Goal: Information Seeking & Learning: Check status

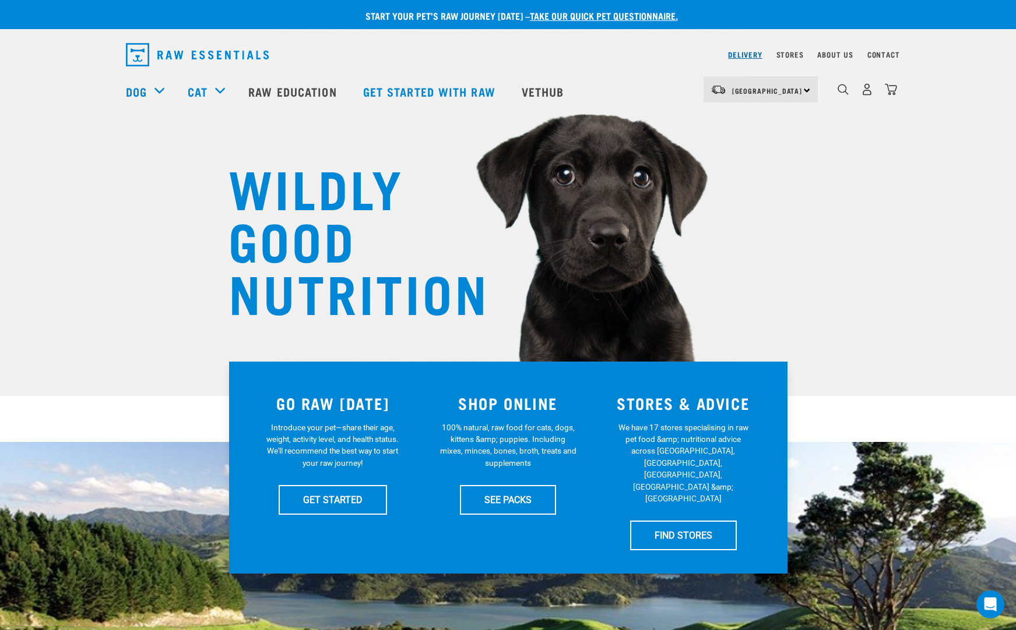
click at [741, 55] on link "Delivery" at bounding box center [745, 54] width 34 height 4
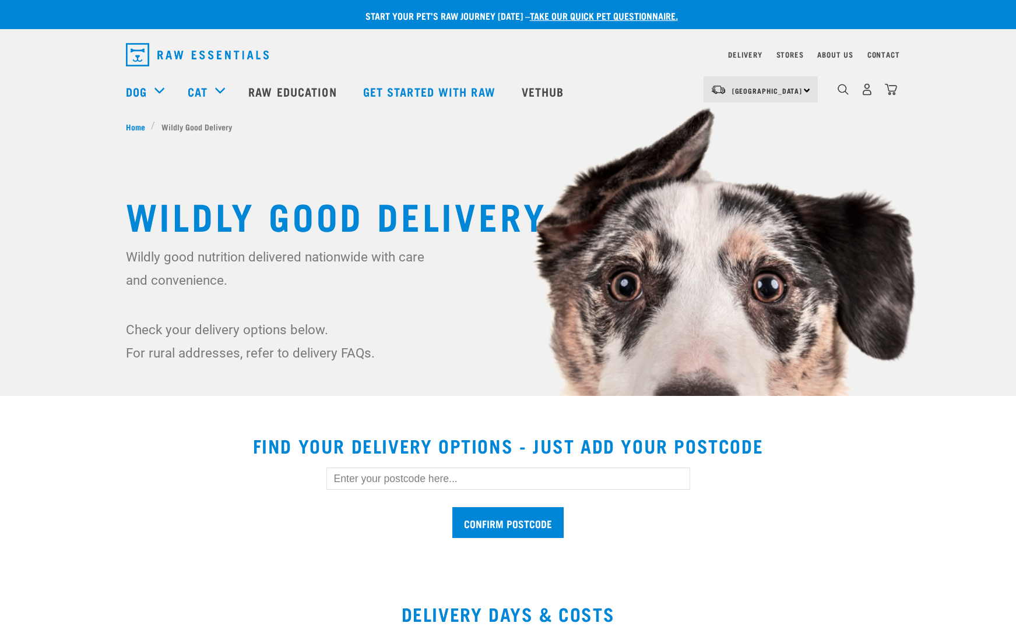
click at [382, 482] on input "text" at bounding box center [508, 479] width 364 height 22
click at [452, 508] on input "Confirm postcode" at bounding box center [507, 523] width 111 height 31
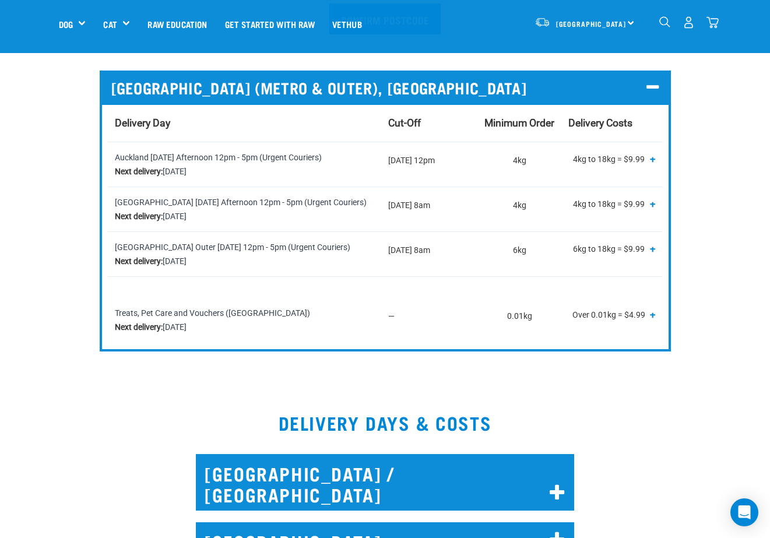
scroll to position [735, 0]
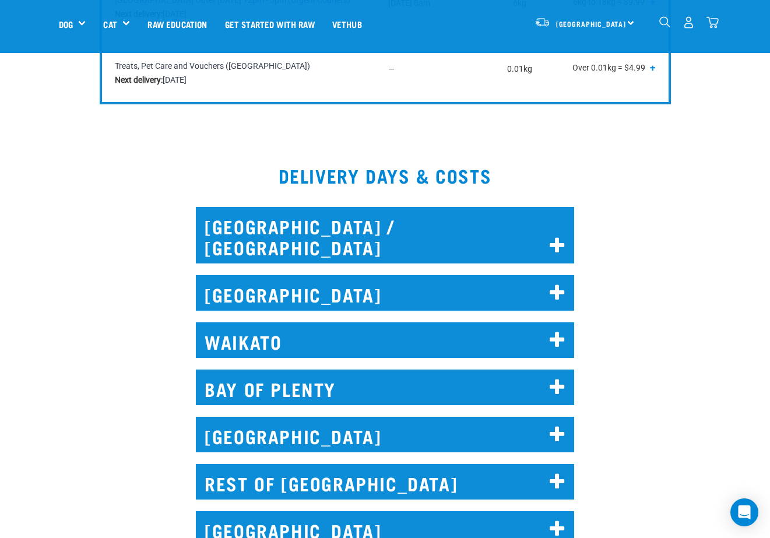
click at [555, 331] on icon at bounding box center [557, 340] width 16 height 19
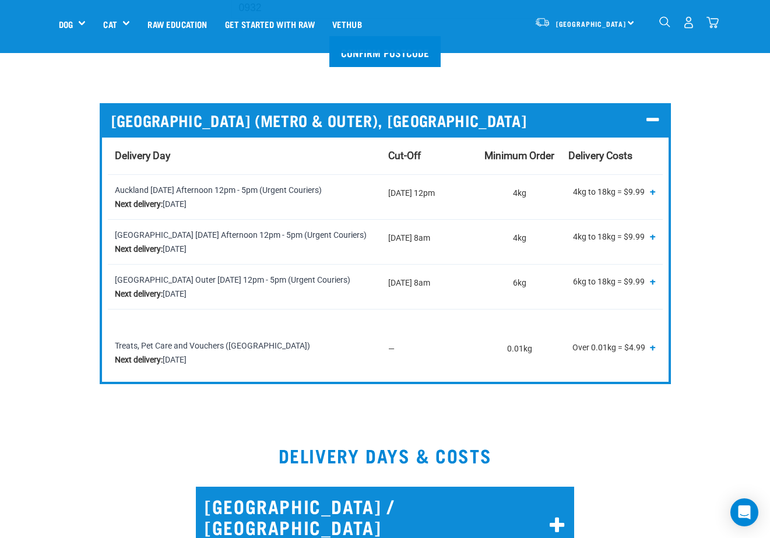
scroll to position [399, 0]
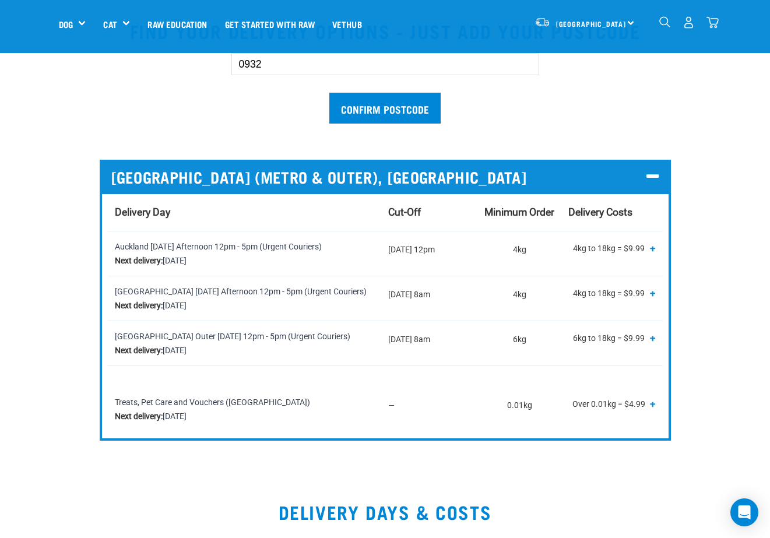
click at [249, 65] on input "0932" at bounding box center [385, 64] width 308 height 22
type input "3110"
click at [367, 108] on input "Confirm postcode" at bounding box center [384, 108] width 111 height 31
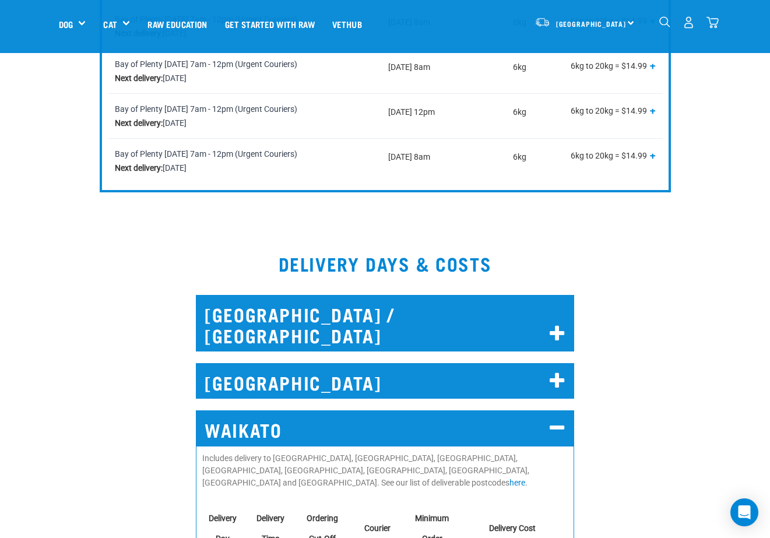
scroll to position [686, 0]
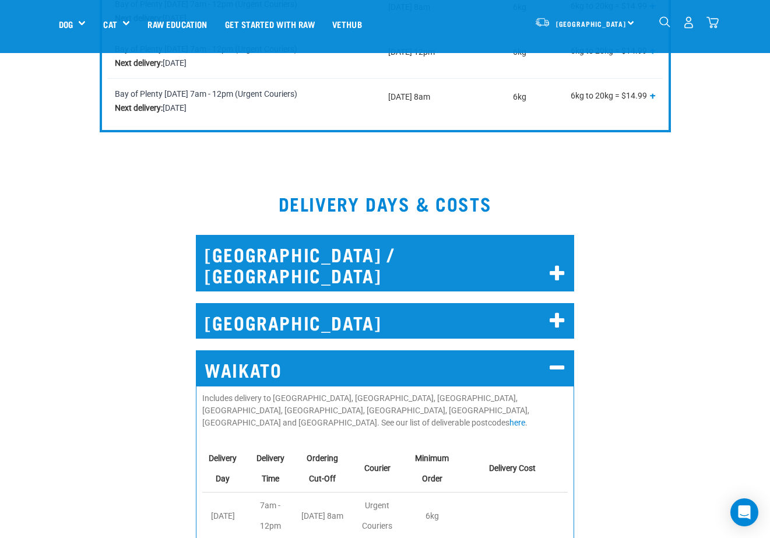
click at [561, 359] on icon at bounding box center [557, 368] width 16 height 19
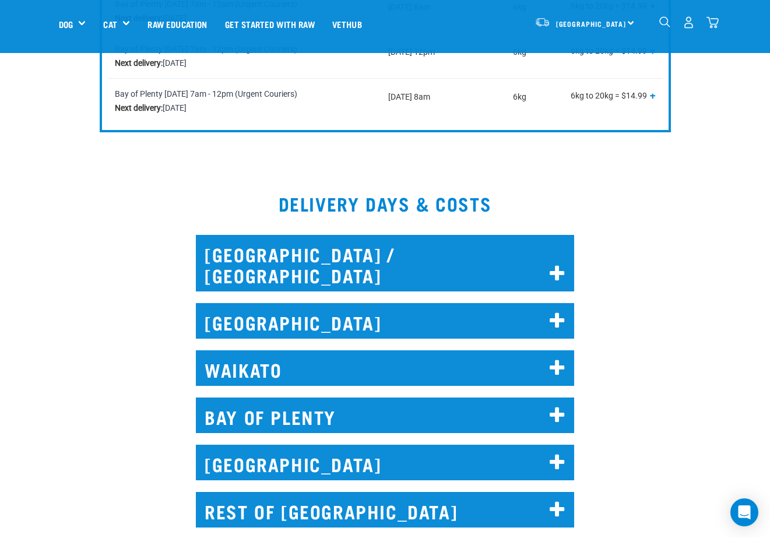
click at [554, 406] on icon at bounding box center [557, 415] width 16 height 19
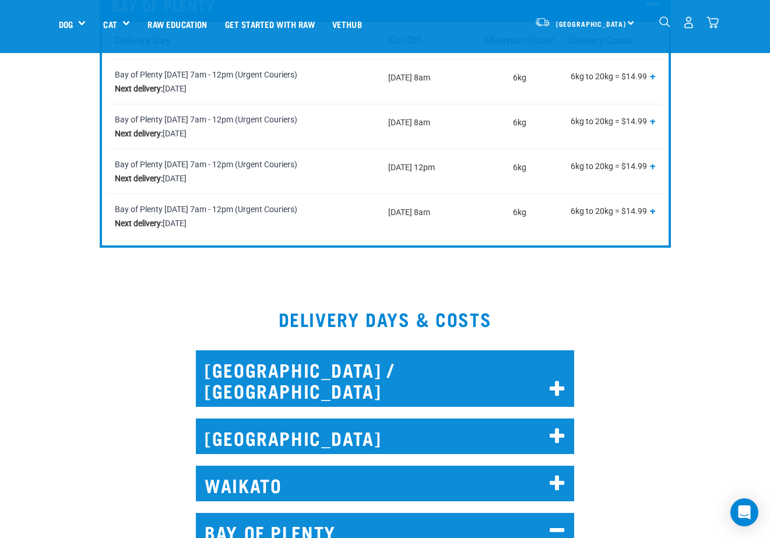
scroll to position [684, 0]
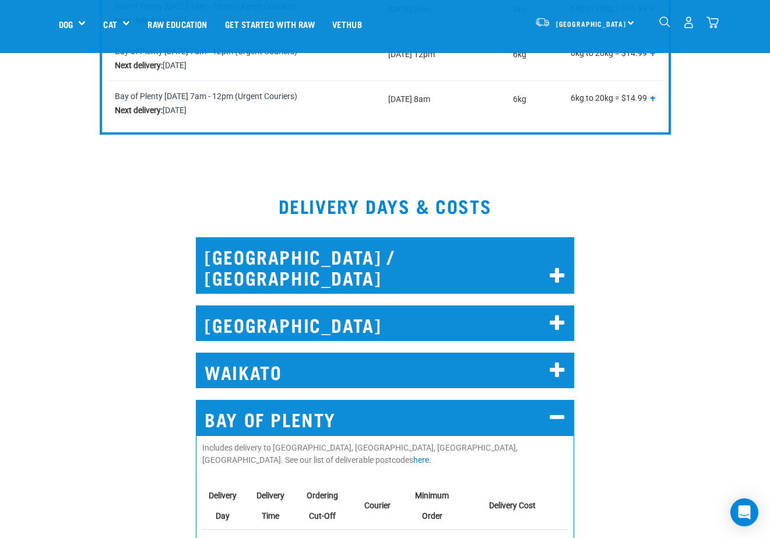
click at [563, 408] on icon at bounding box center [557, 417] width 16 height 19
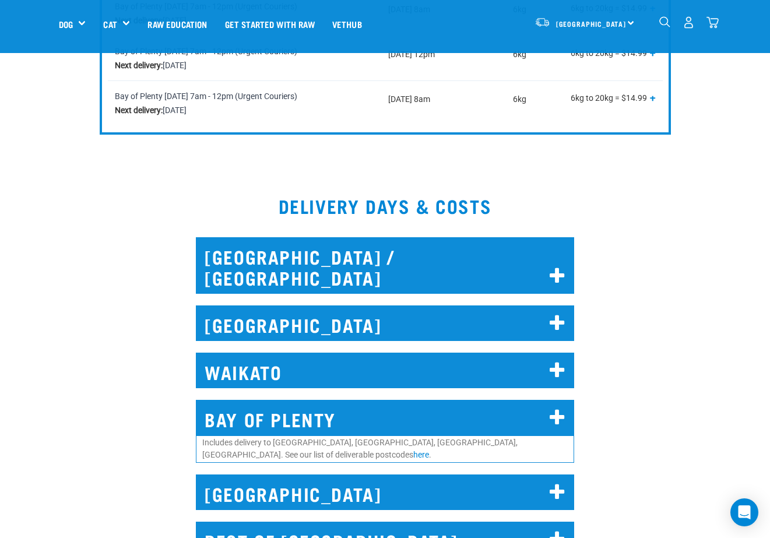
click at [559, 361] on icon at bounding box center [557, 370] width 16 height 19
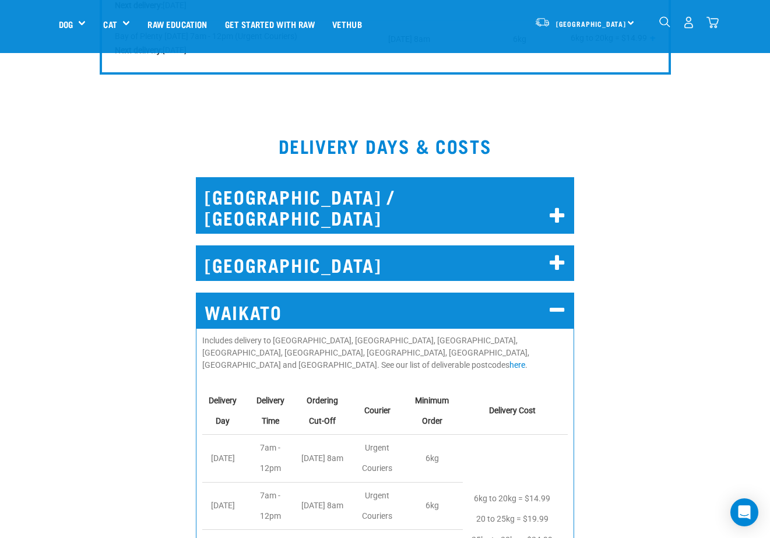
scroll to position [804, 0]
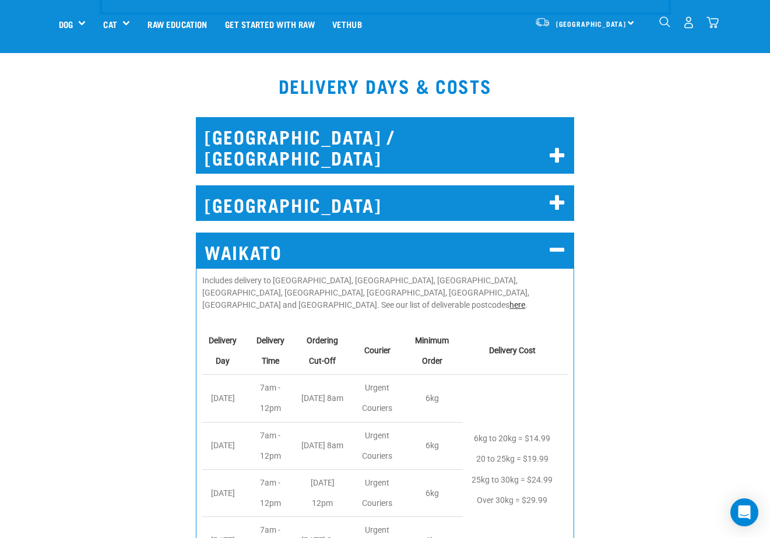
click at [509, 300] on link "here" at bounding box center [517, 304] width 16 height 9
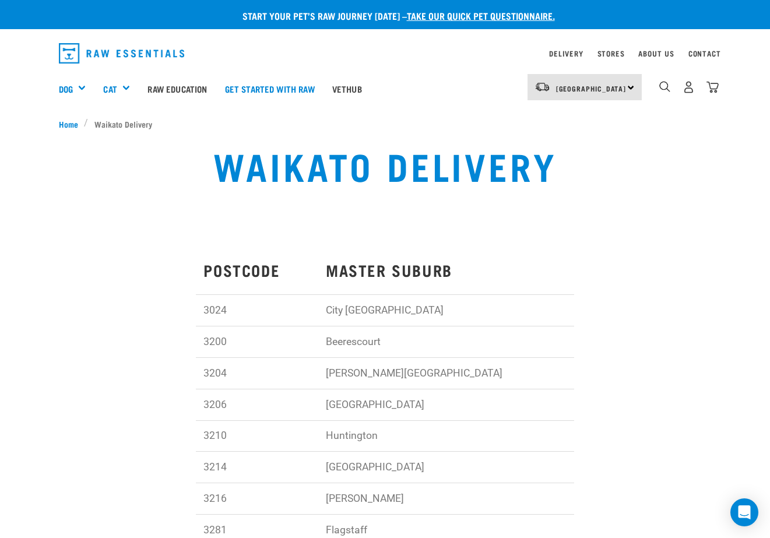
click at [216, 404] on td "3206" at bounding box center [257, 404] width 122 height 31
copy td "3206"
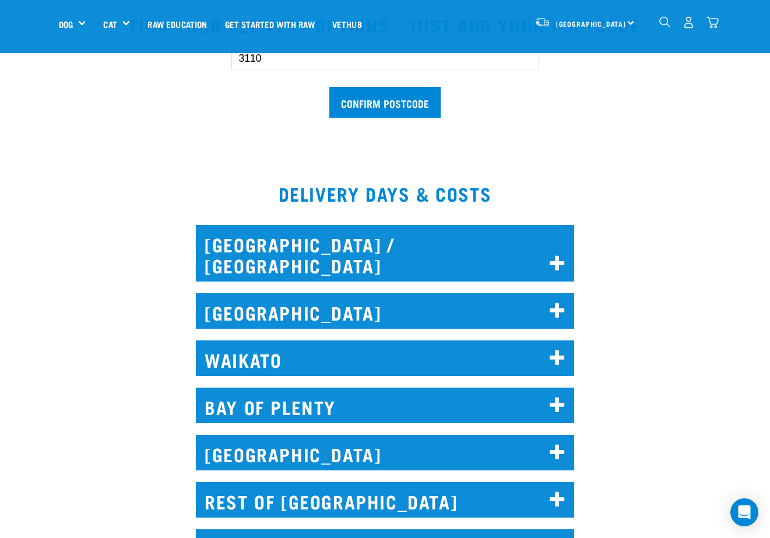
scroll to position [390, 0]
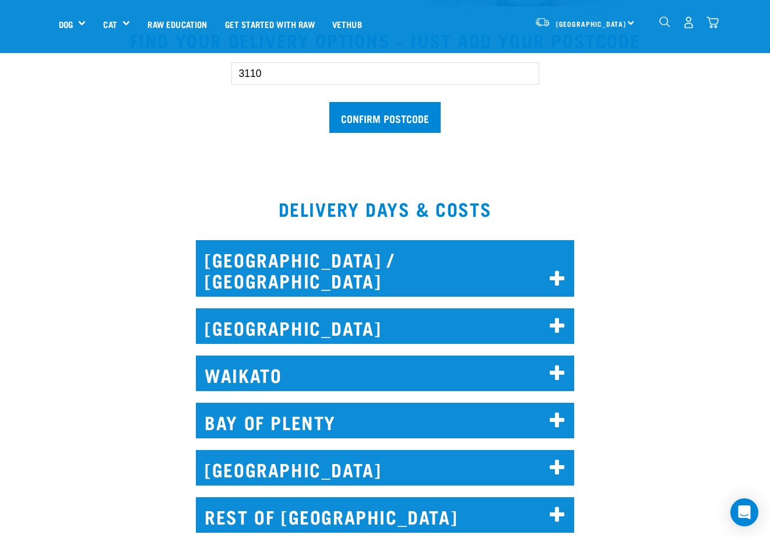
click at [240, 71] on input "3110" at bounding box center [385, 73] width 308 height 22
paste input "206"
click at [395, 121] on input "Confirm postcode" at bounding box center [384, 117] width 111 height 31
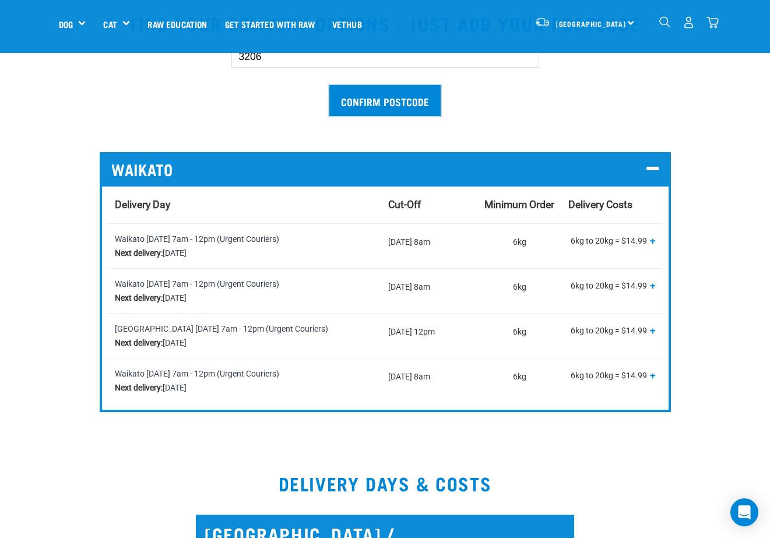
scroll to position [661, 0]
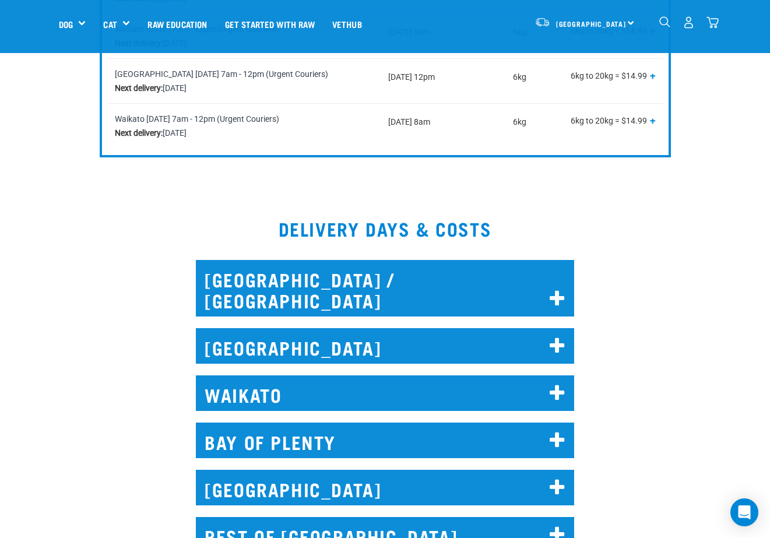
click at [392, 379] on h2 "WAIKATO" at bounding box center [385, 393] width 378 height 36
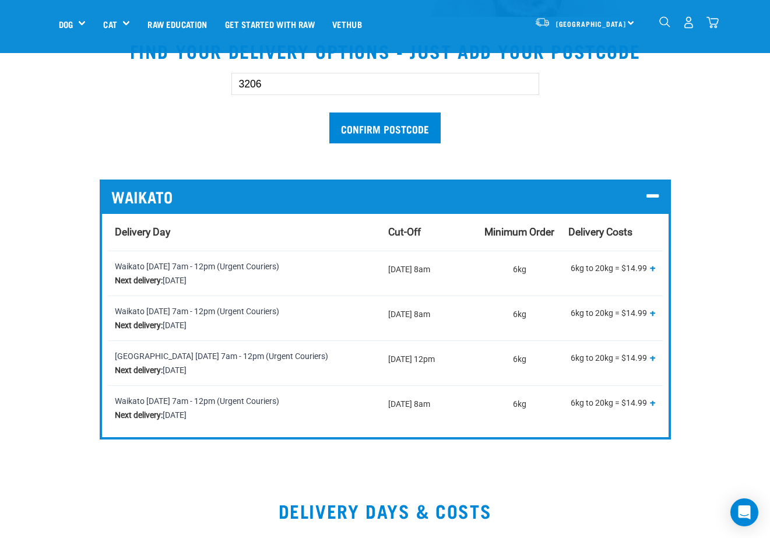
scroll to position [319, 0]
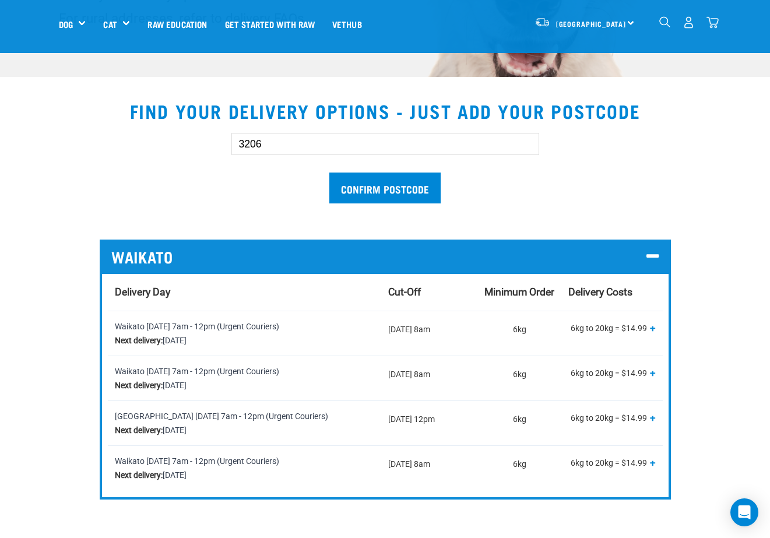
click at [251, 145] on input "3206" at bounding box center [385, 144] width 308 height 22
click at [383, 186] on input "Confirm postcode" at bounding box center [384, 187] width 111 height 31
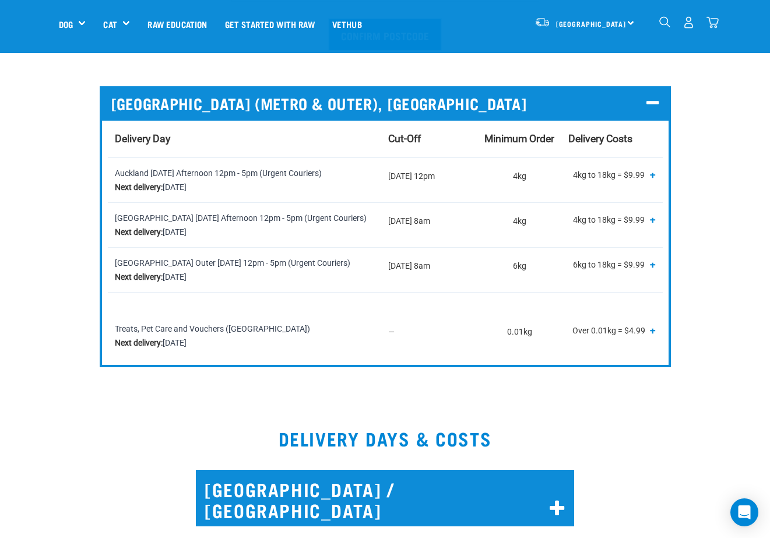
scroll to position [270, 0]
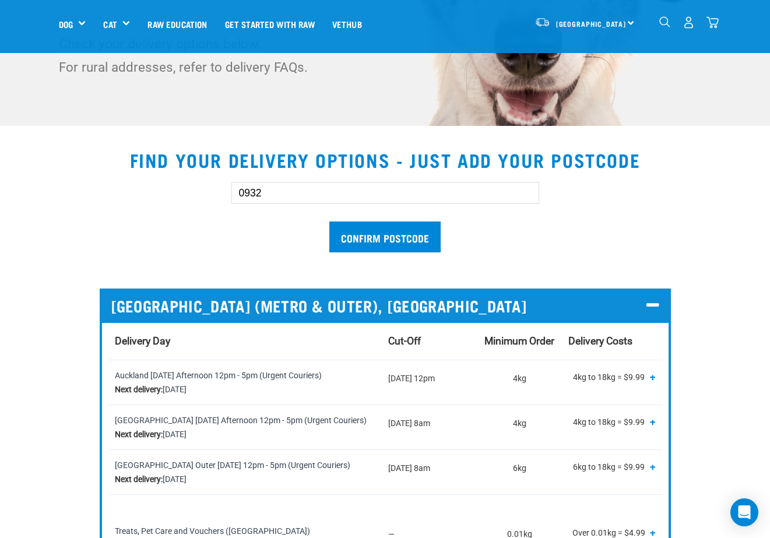
click at [251, 195] on input "0932" at bounding box center [385, 193] width 308 height 22
type input "1010"
click at [362, 226] on input "Confirm postcode" at bounding box center [384, 236] width 111 height 31
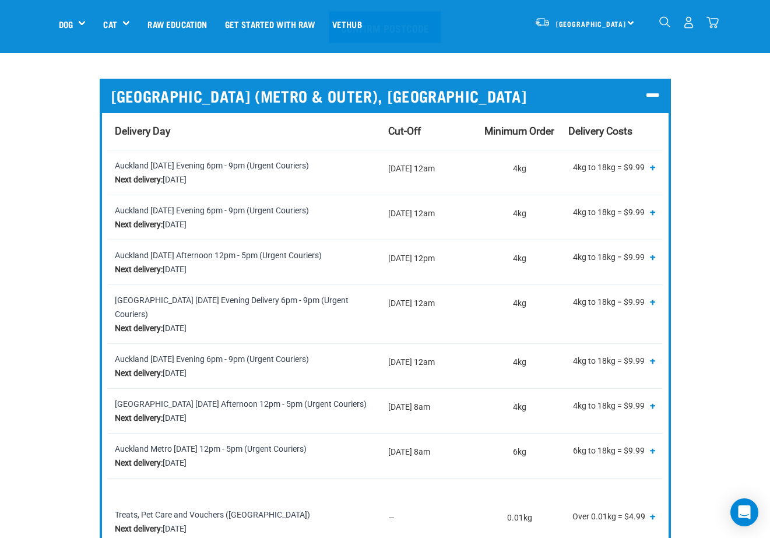
scroll to position [473, 0]
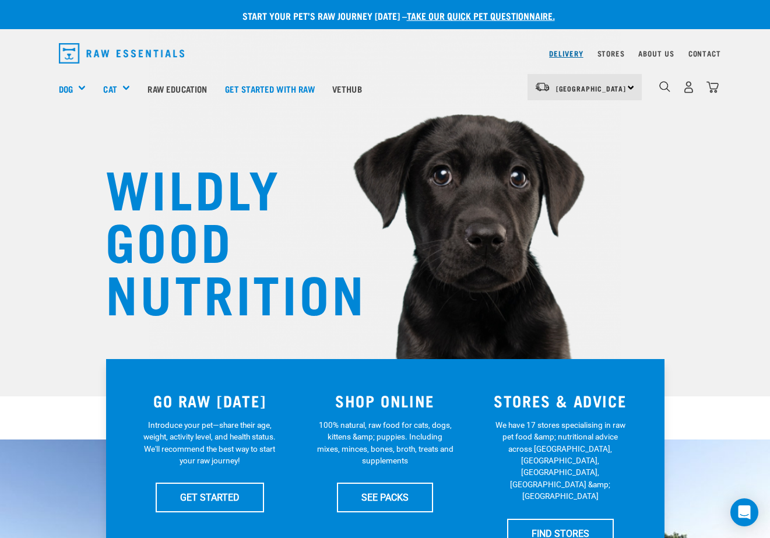
click at [572, 55] on link "Delivery" at bounding box center [566, 53] width 34 height 4
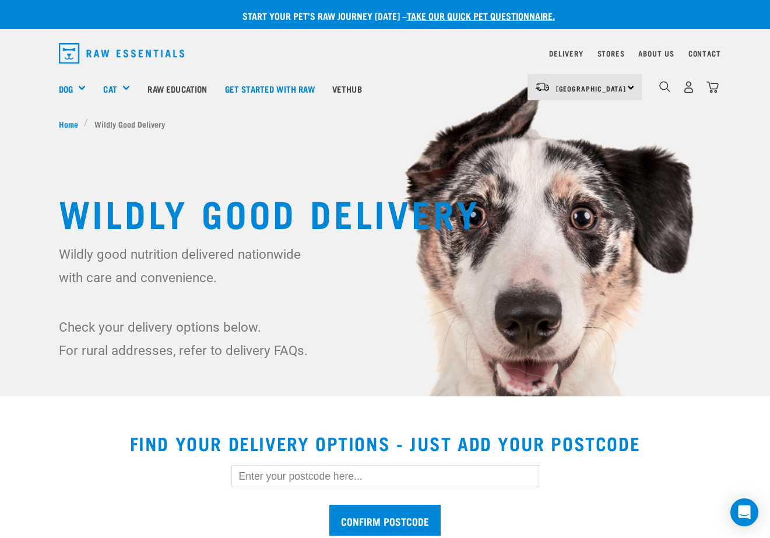
click at [255, 476] on input "text" at bounding box center [385, 476] width 308 height 22
type input "1010"
click at [369, 514] on input "Confirm postcode" at bounding box center [384, 520] width 111 height 31
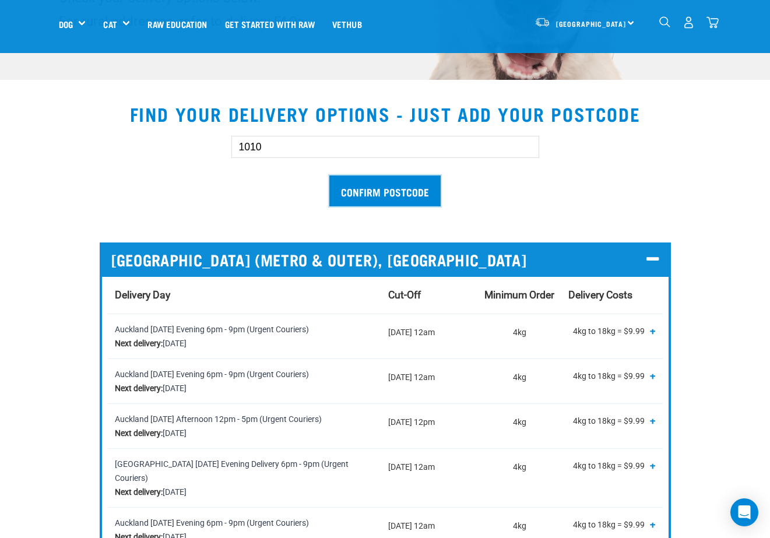
scroll to position [256, 0]
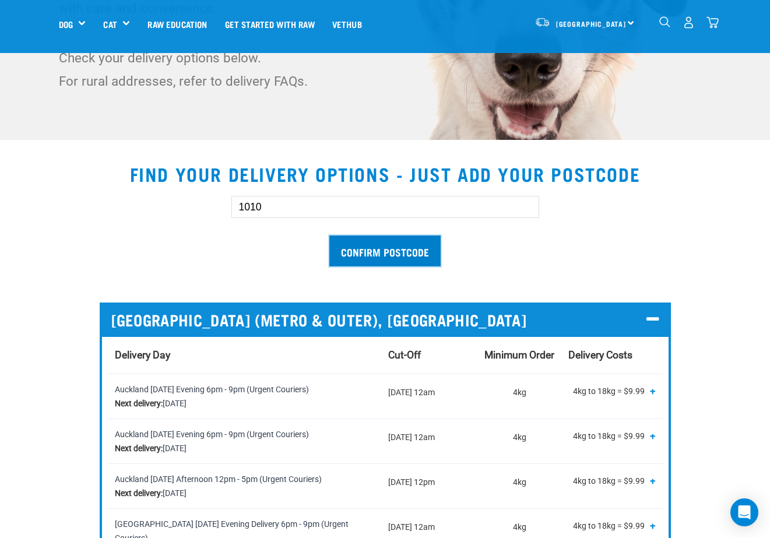
click at [373, 246] on input "Confirm postcode" at bounding box center [384, 250] width 111 height 31
click at [365, 247] on input "Confirm postcode" at bounding box center [384, 250] width 111 height 31
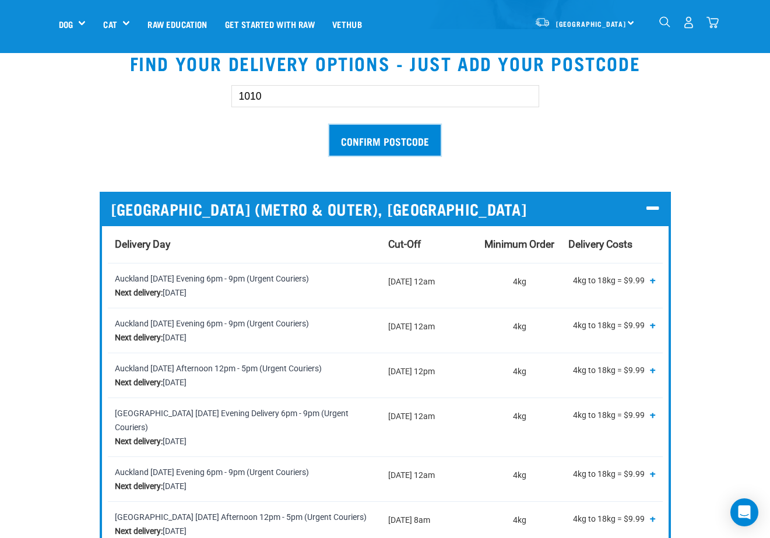
scroll to position [248, 0]
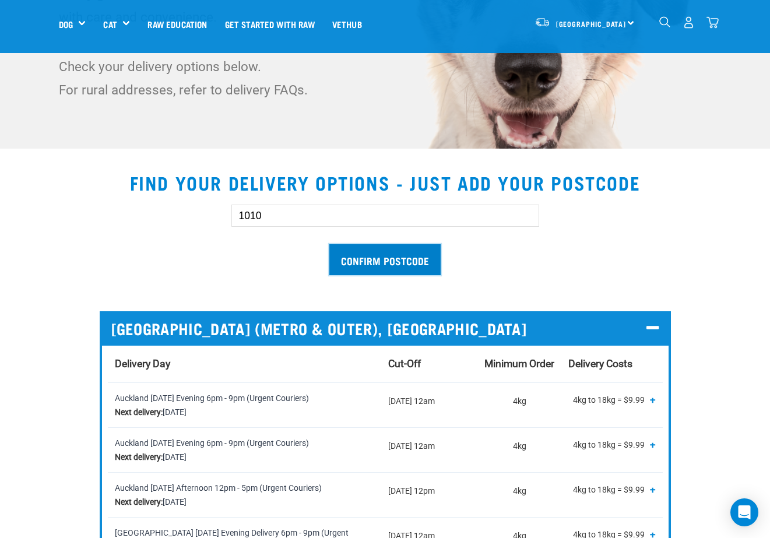
click at [389, 263] on input "Confirm postcode" at bounding box center [384, 259] width 111 height 31
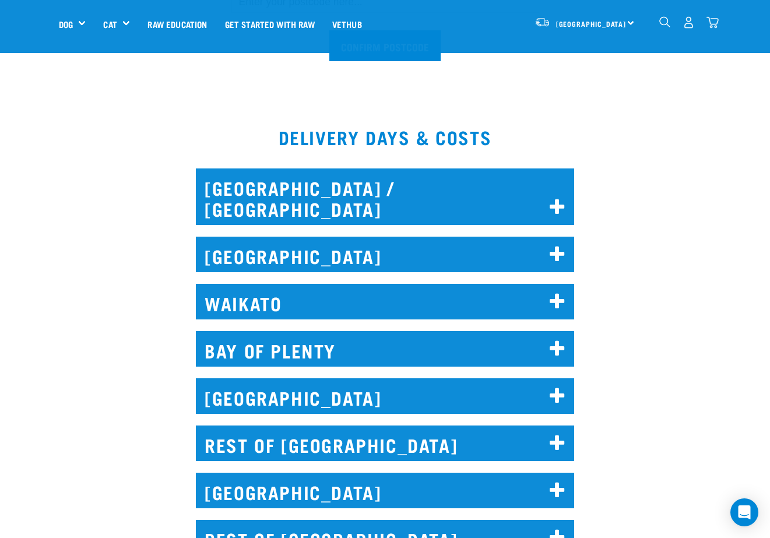
scroll to position [257, 0]
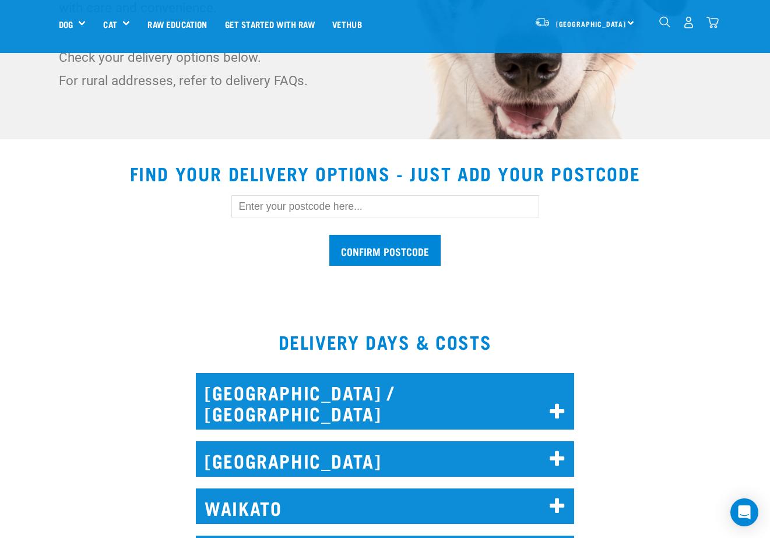
click at [277, 204] on input "text" at bounding box center [385, 206] width 308 height 22
type input "1010"
click at [329, 235] on input "Confirm postcode" at bounding box center [384, 250] width 111 height 31
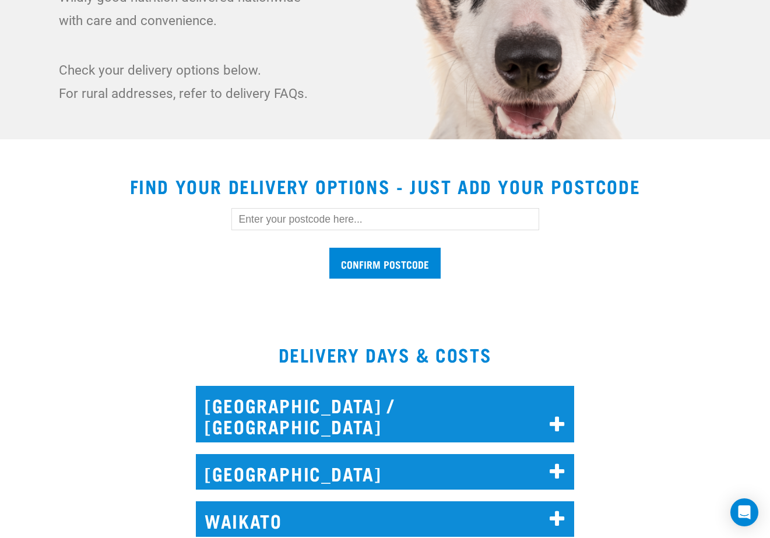
click at [261, 221] on input "text" at bounding box center [385, 219] width 308 height 22
type input "1010"
click at [400, 260] on input "Confirm postcode" at bounding box center [384, 263] width 111 height 31
click at [273, 219] on input "text" at bounding box center [385, 219] width 308 height 22
type input "1010"
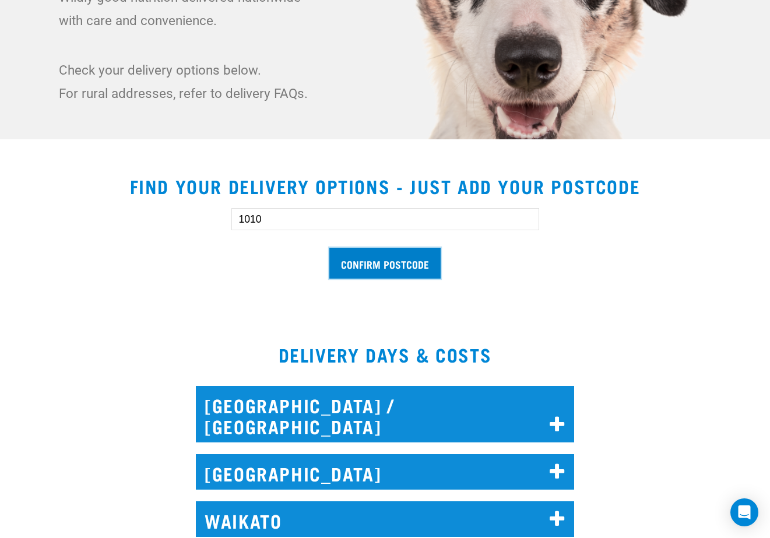
click at [336, 251] on input "Confirm postcode" at bounding box center [384, 263] width 111 height 31
click at [266, 219] on input "text" at bounding box center [385, 219] width 308 height 22
type input "0"
type input "1010"
click at [396, 263] on input "Confirm postcode" at bounding box center [384, 263] width 111 height 31
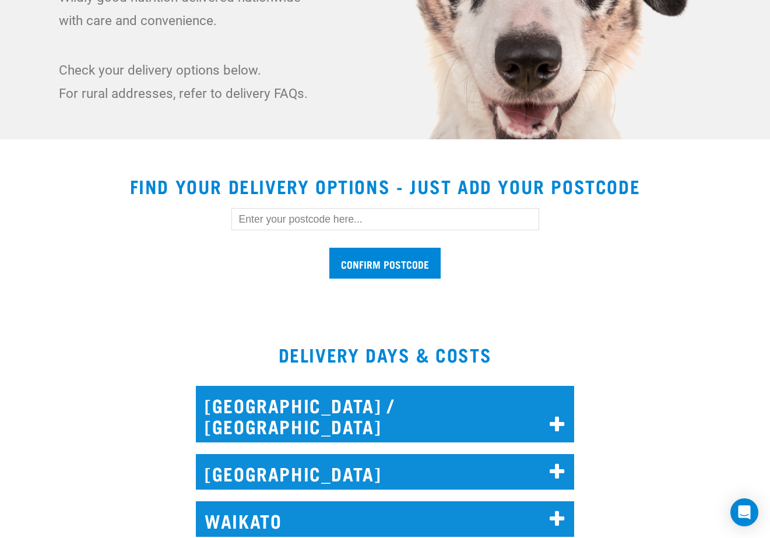
click at [249, 219] on input "text" at bounding box center [385, 219] width 308 height 22
type input "1010"
click at [339, 250] on input "Confirm postcode" at bounding box center [384, 263] width 111 height 31
click at [309, 223] on input "text" at bounding box center [385, 219] width 308 height 22
type input "1010"
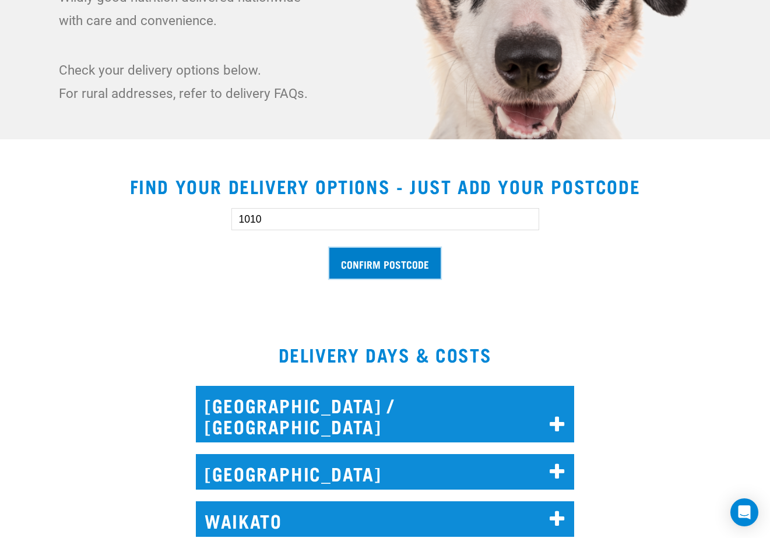
click at [407, 266] on input "Confirm postcode" at bounding box center [384, 263] width 111 height 31
click at [257, 219] on input "text" at bounding box center [385, 219] width 308 height 22
type input "1010"
click at [371, 258] on input "Confirm postcode" at bounding box center [384, 263] width 111 height 31
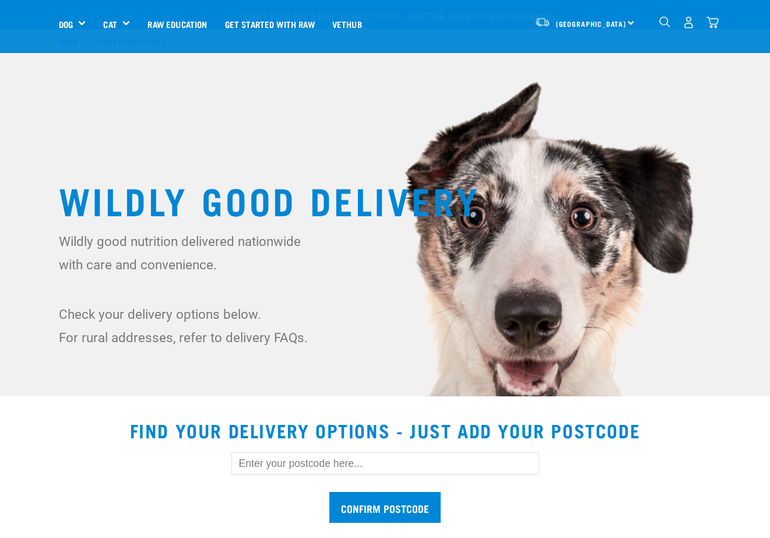
scroll to position [257, 0]
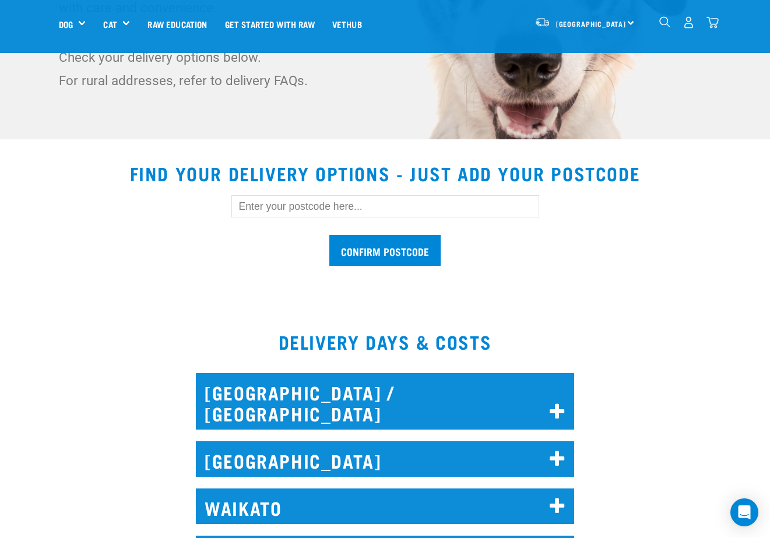
click at [288, 212] on input "text" at bounding box center [385, 206] width 308 height 22
type input "1010"
click at [386, 248] on input "Confirm postcode" at bounding box center [384, 250] width 111 height 31
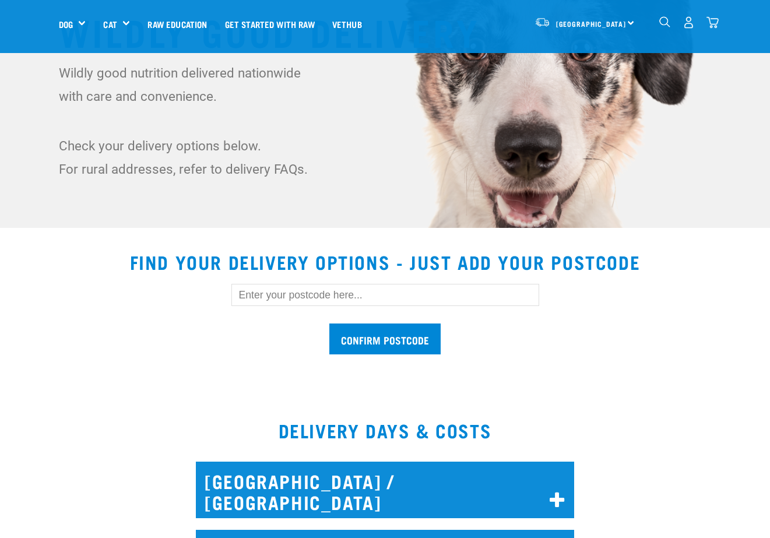
scroll to position [288, 0]
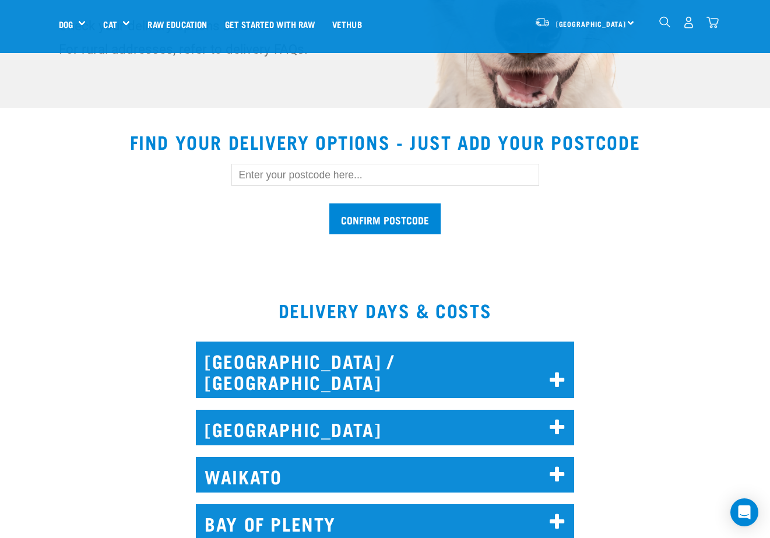
click at [267, 177] on input "text" at bounding box center [385, 175] width 308 height 22
type input "1010"
click at [399, 218] on input "Confirm postcode" at bounding box center [384, 218] width 111 height 31
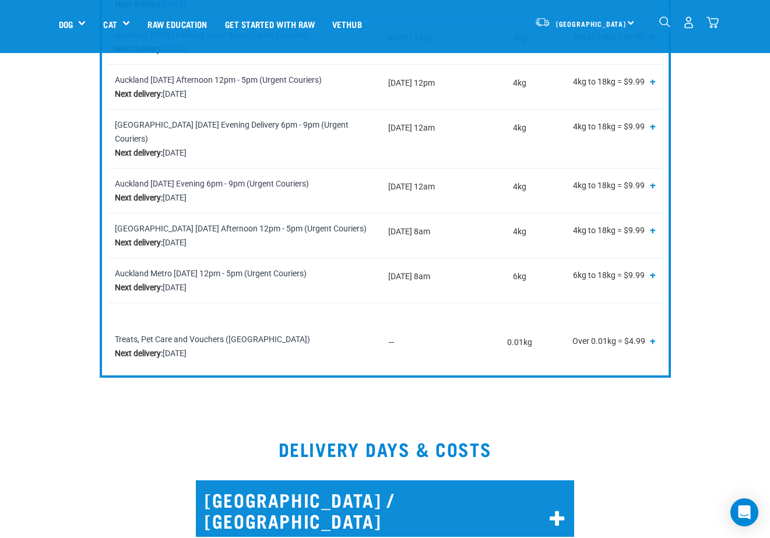
scroll to position [918, 0]
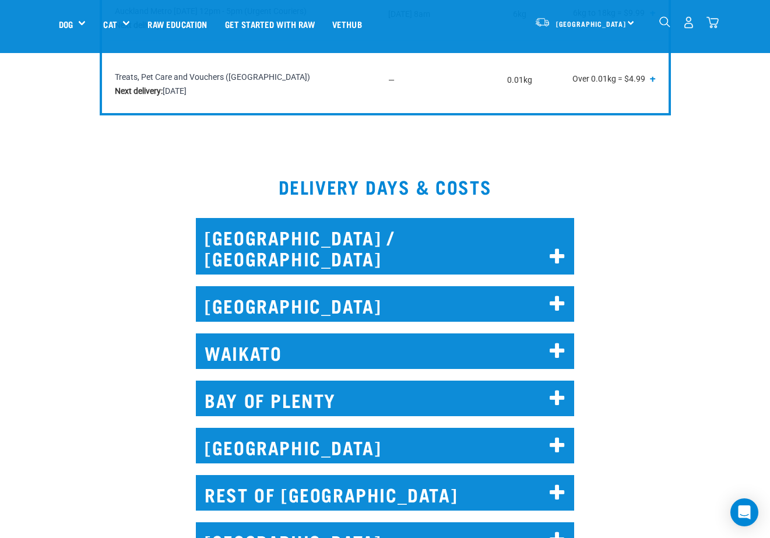
click at [322, 220] on h2 "[GEOGRAPHIC_DATA] / [GEOGRAPHIC_DATA]" at bounding box center [385, 246] width 378 height 57
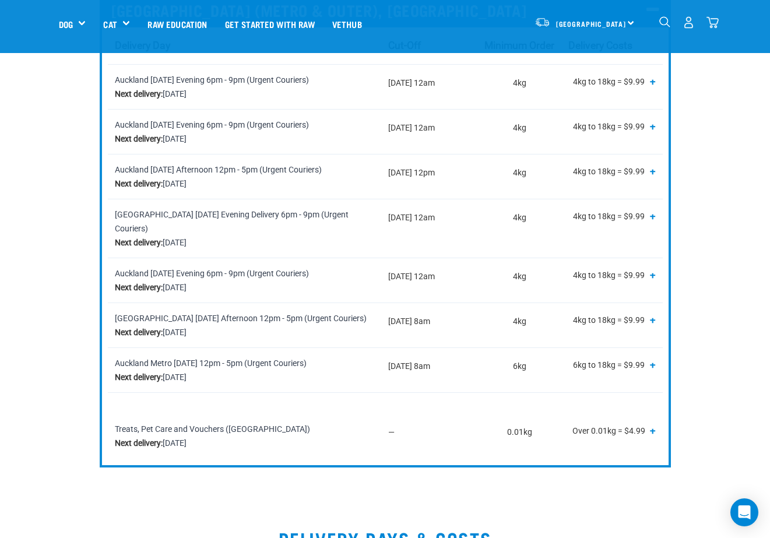
scroll to position [506, 0]
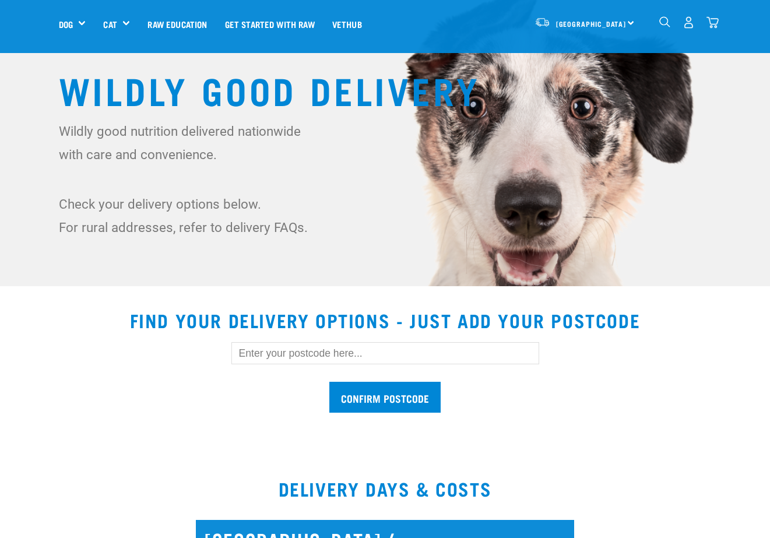
scroll to position [118, 0]
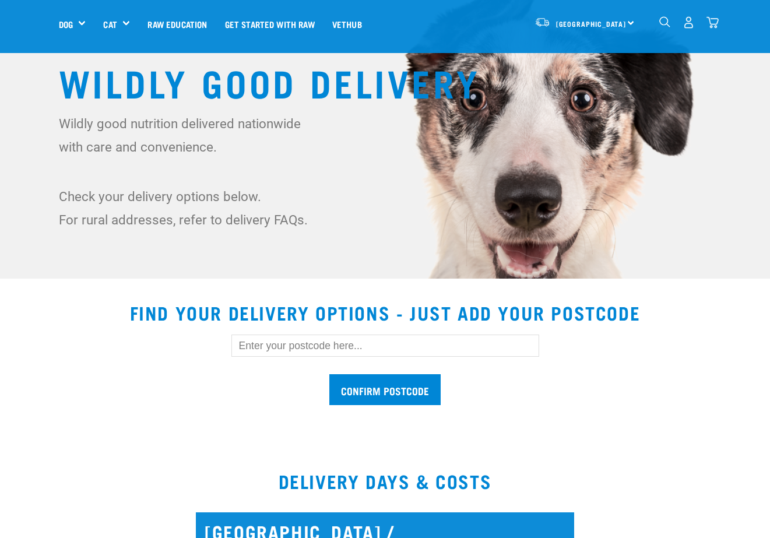
click at [258, 350] on input "text" at bounding box center [385, 345] width 308 height 22
type input "1010"
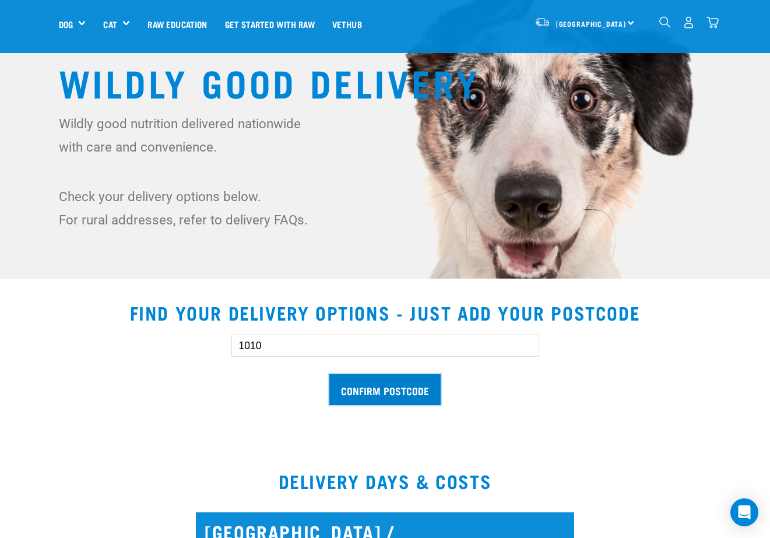
click at [373, 385] on input "Confirm postcode" at bounding box center [384, 389] width 111 height 31
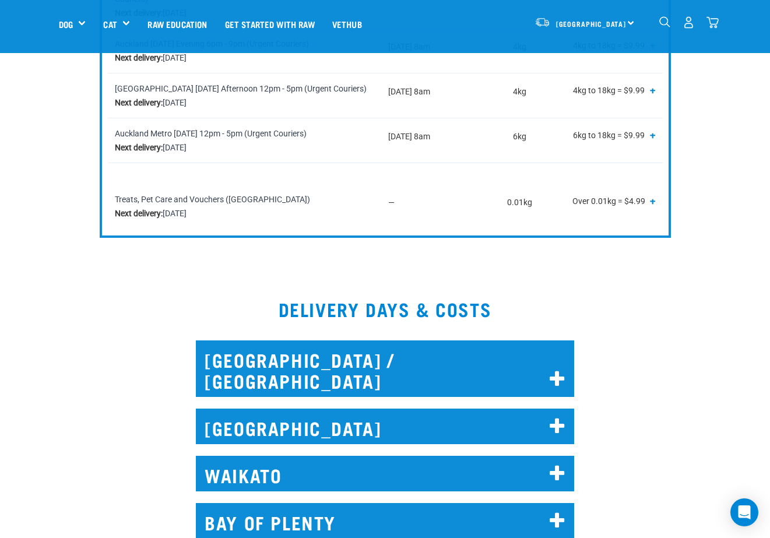
scroll to position [820, 0]
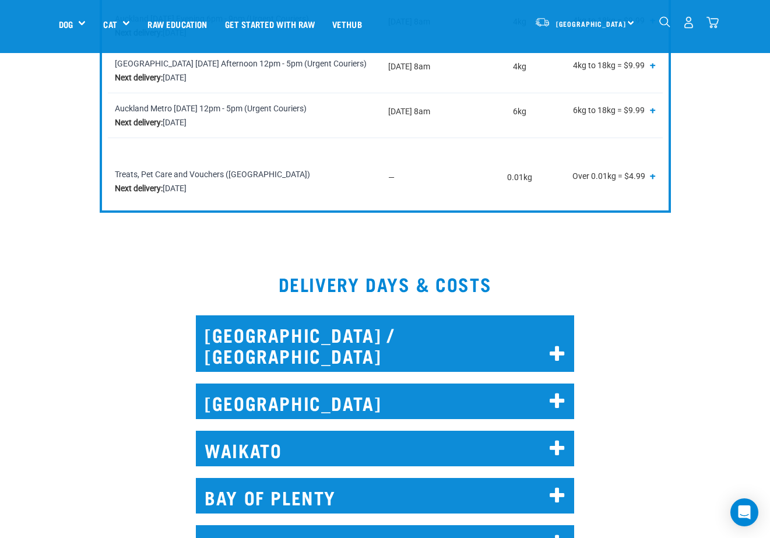
click at [357, 315] on h2 "[GEOGRAPHIC_DATA] / [GEOGRAPHIC_DATA]" at bounding box center [385, 343] width 378 height 57
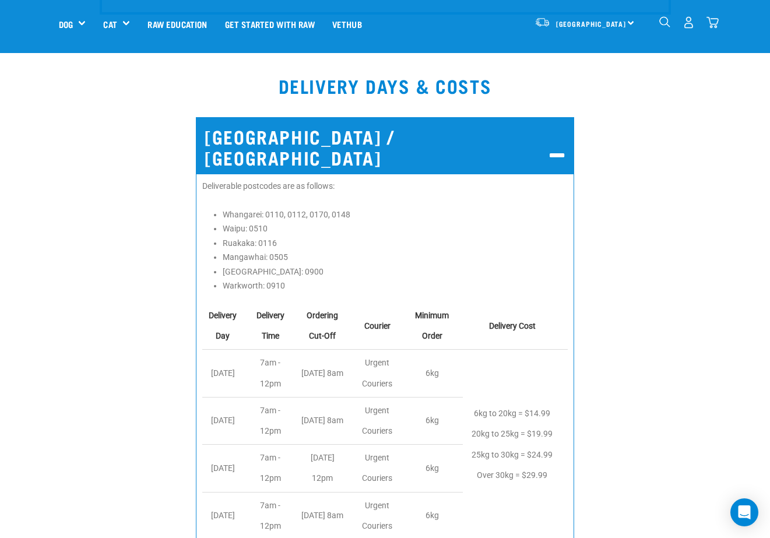
scroll to position [959, 0]
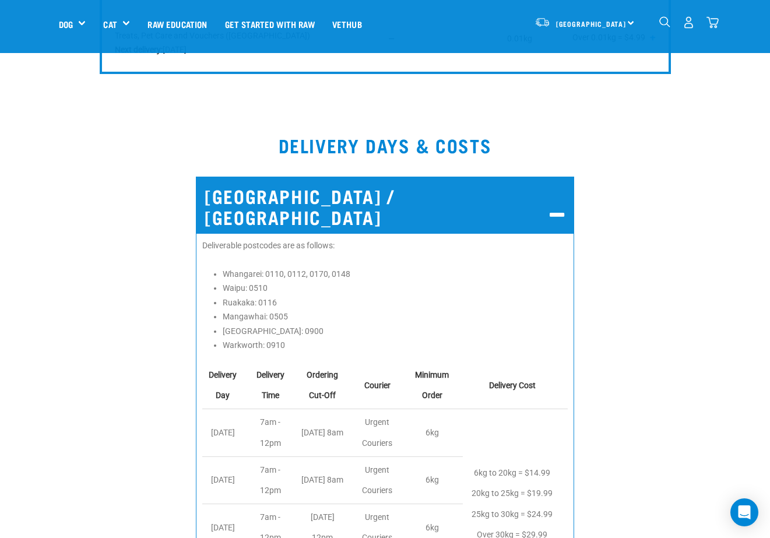
click at [332, 177] on h2 "[GEOGRAPHIC_DATA] / [GEOGRAPHIC_DATA]" at bounding box center [385, 205] width 378 height 57
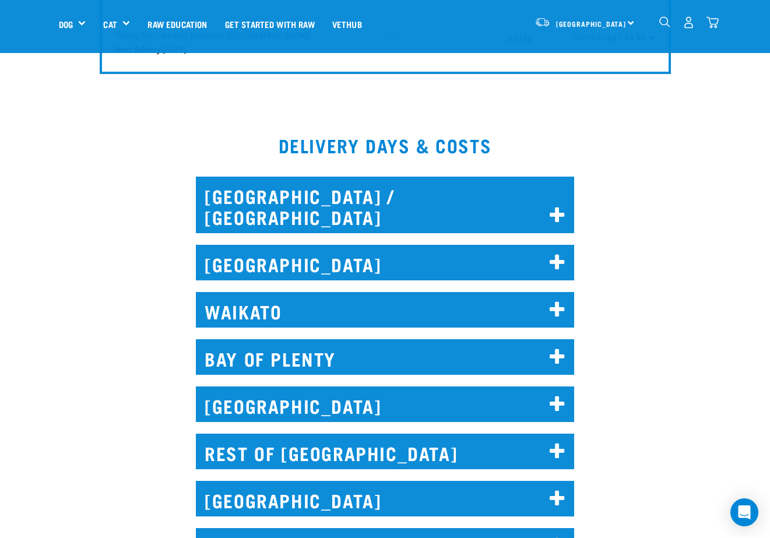
click at [290, 245] on h2 "[GEOGRAPHIC_DATA]" at bounding box center [385, 263] width 378 height 36
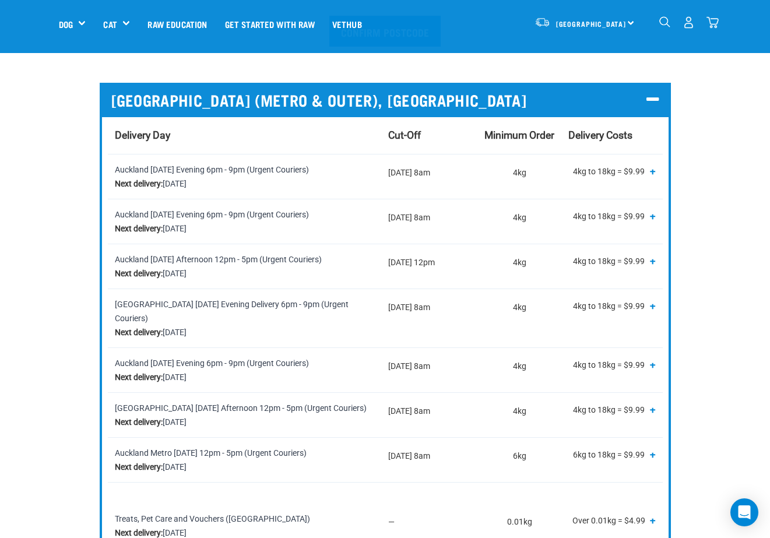
scroll to position [356, 0]
